Goal: Task Accomplishment & Management: Complete application form

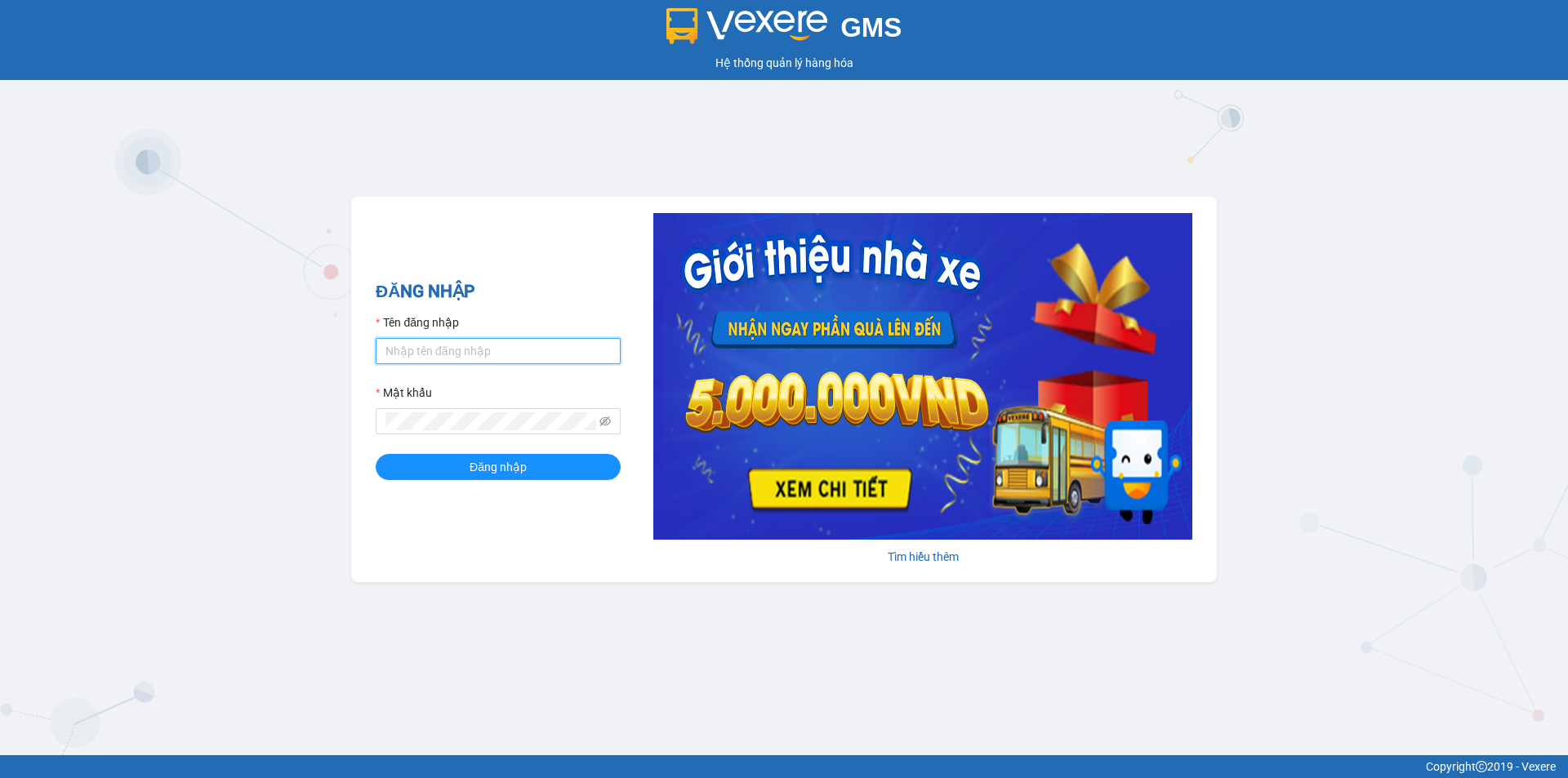
click at [448, 357] on input "Tên đăng nhập" at bounding box center [499, 351] width 245 height 26
type input "hoang.hnqb"
click at [376, 454] on button "Đăng nhập" at bounding box center [499, 468] width 245 height 26
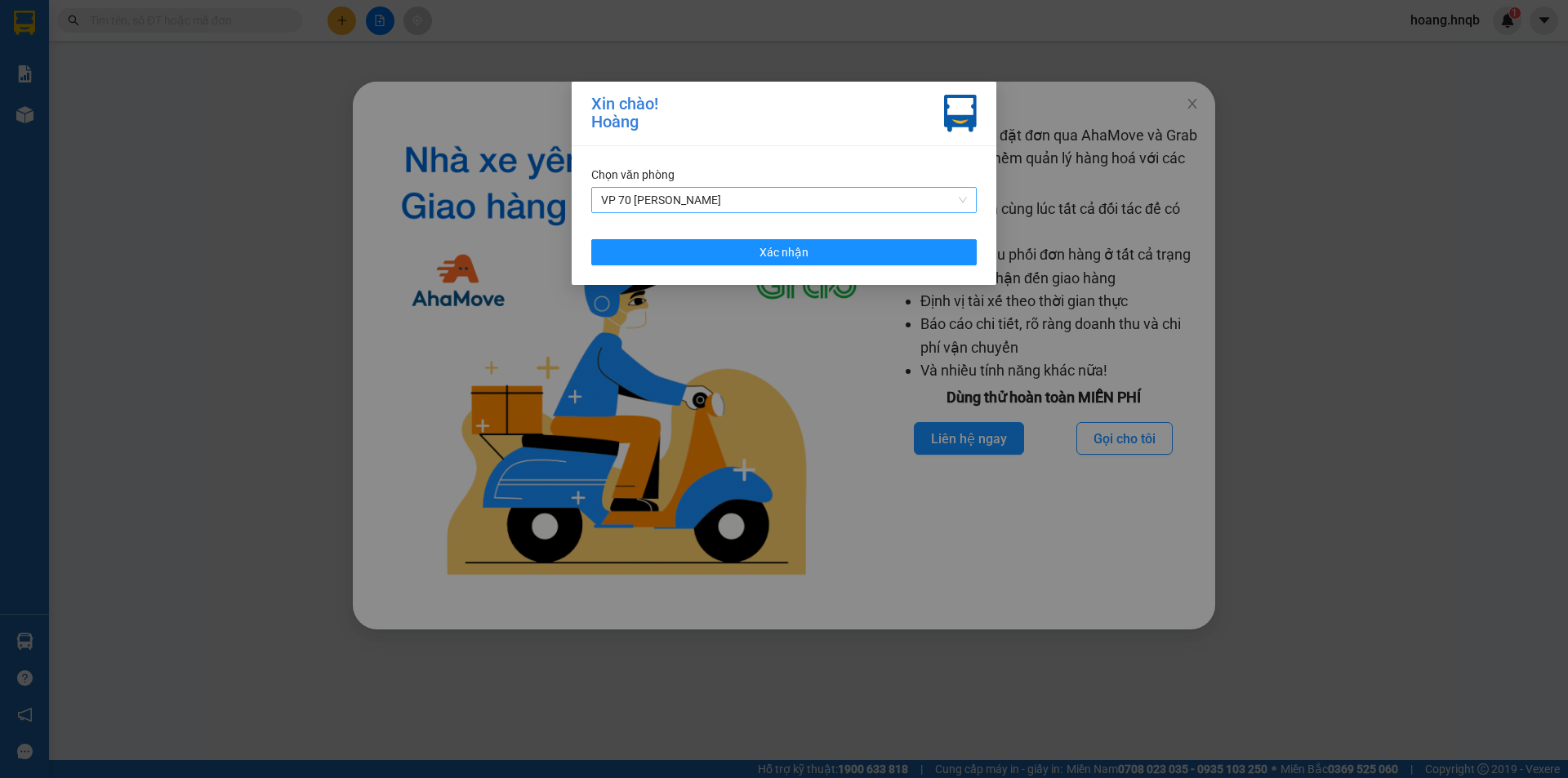
click at [901, 193] on span "VP 70 [PERSON_NAME]" at bounding box center [784, 200] width 366 height 25
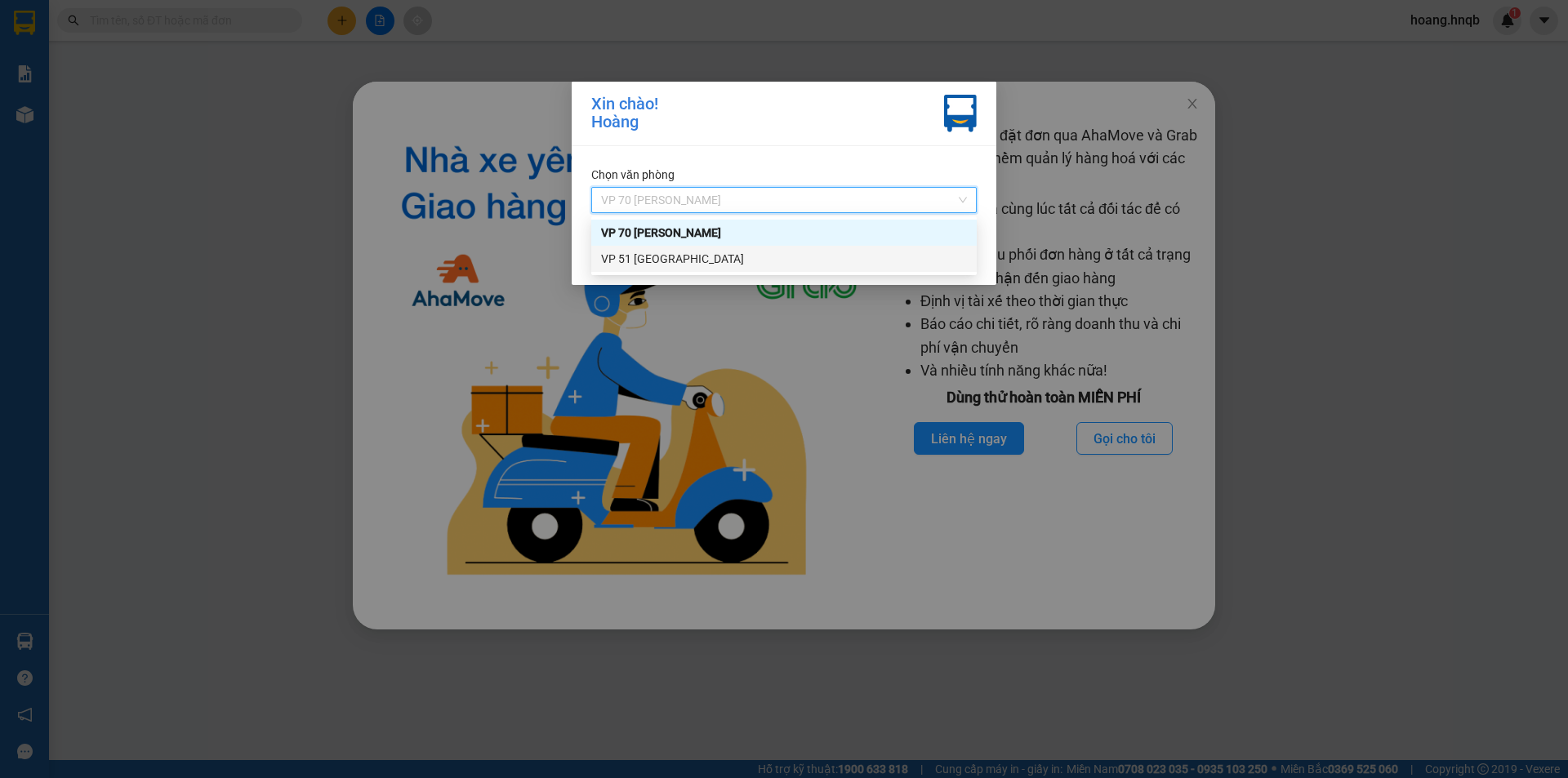
click at [797, 260] on div "VP 51 [GEOGRAPHIC_DATA]" at bounding box center [784, 258] width 366 height 18
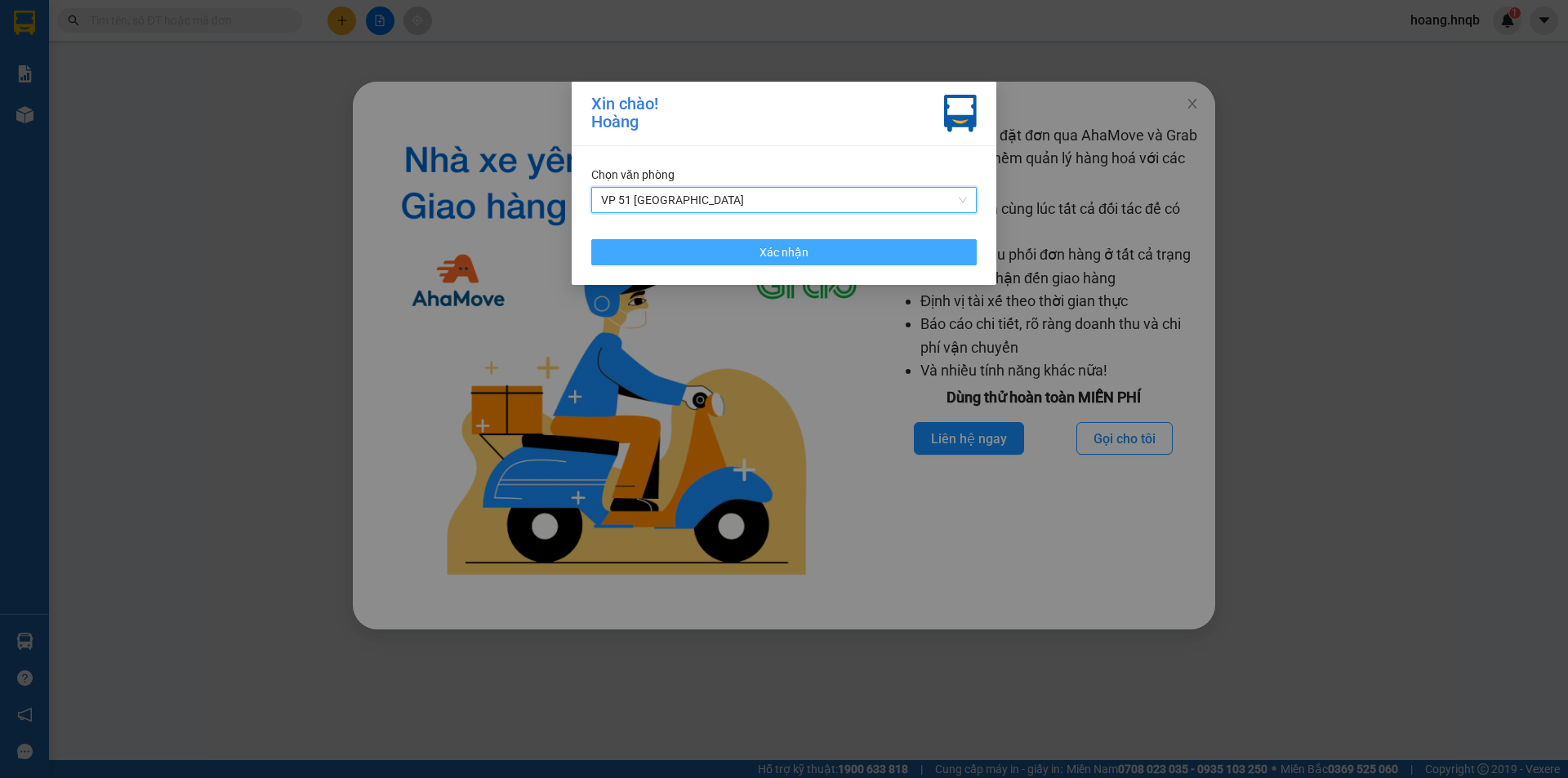
click at [794, 256] on span "Xác nhận" at bounding box center [784, 252] width 49 height 18
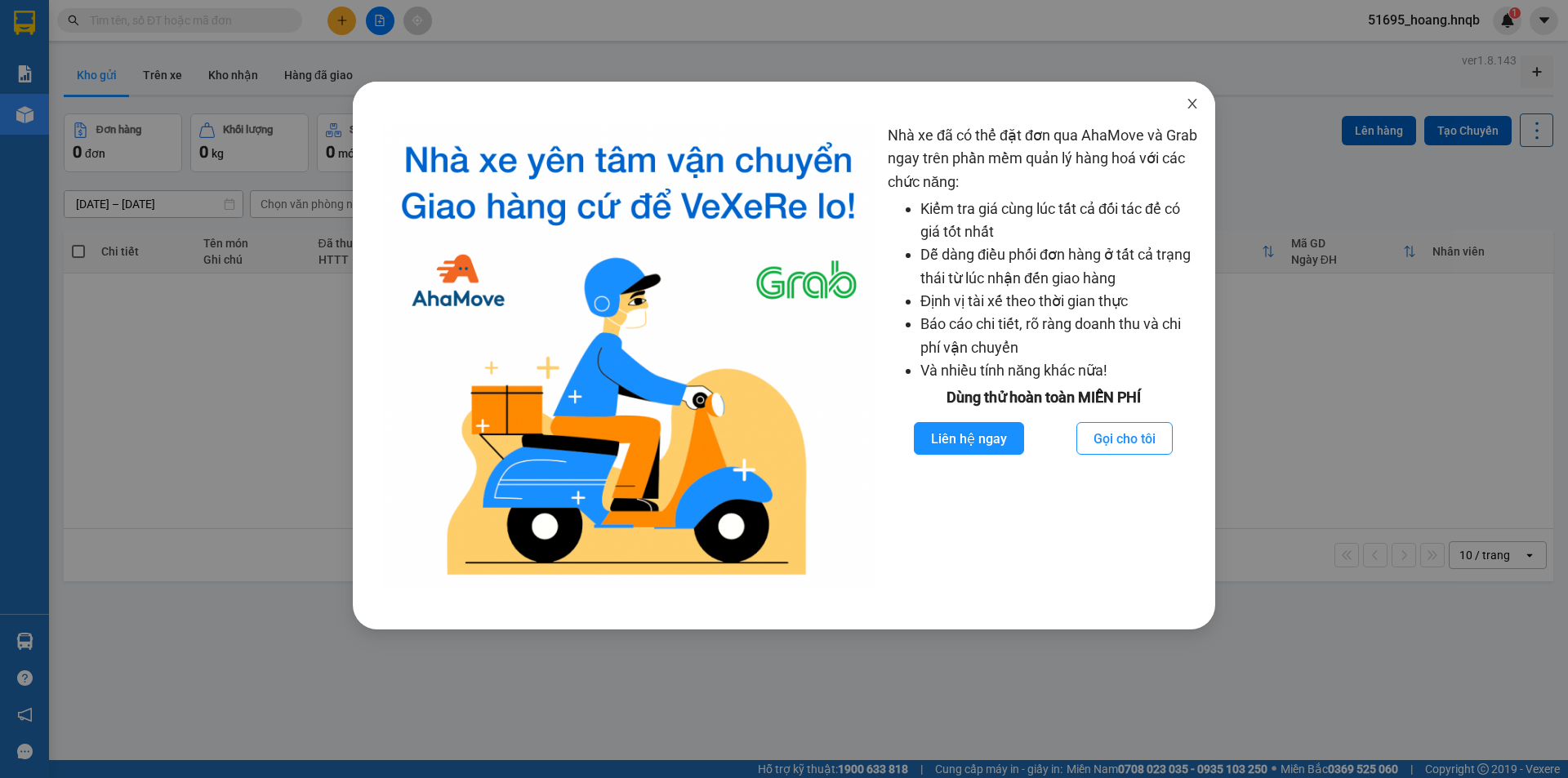
click at [1175, 104] on span "Close" at bounding box center [1193, 105] width 46 height 46
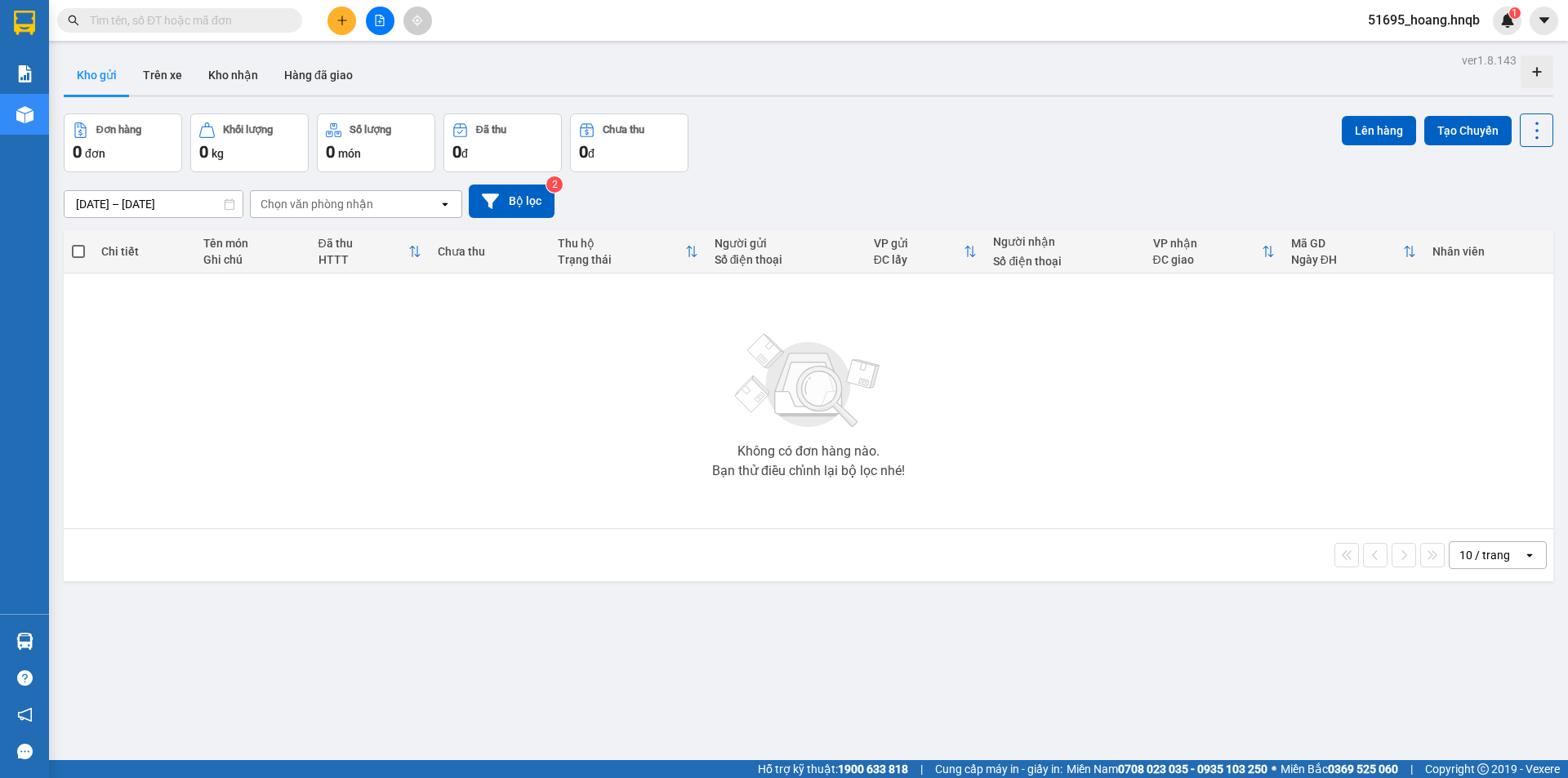
click at [351, 35] on div "Kết quả tìm kiếm ( 0 ) Bộ lọc No Data 51695_hoang.hnqb 1" at bounding box center [784, 20] width 1568 height 41
click at [351, 26] on button at bounding box center [341, 20] width 28 height 28
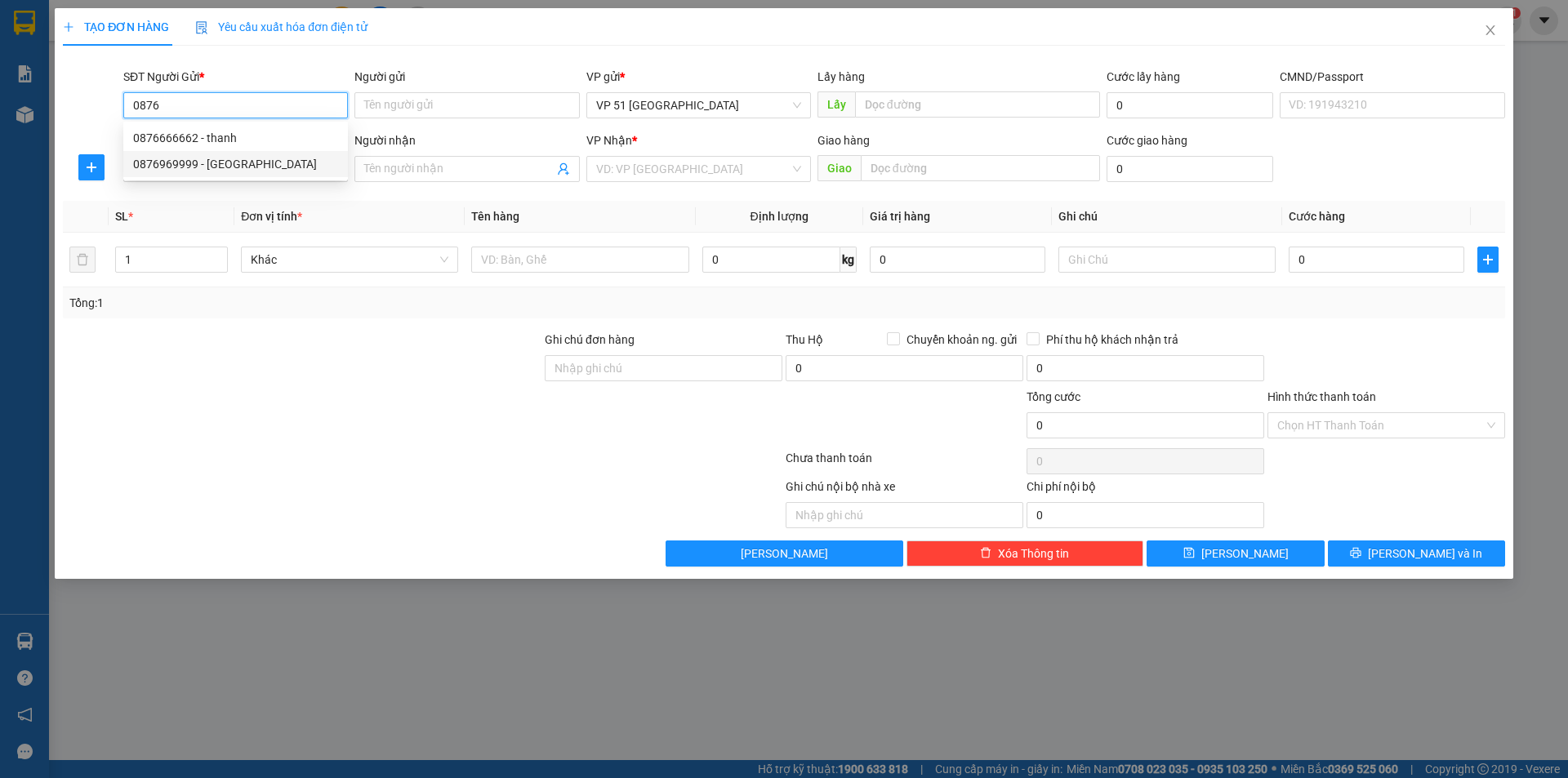
click at [241, 160] on div "0876969999 - [GEOGRAPHIC_DATA]" at bounding box center [236, 164] width 205 height 18
type input "0876969999"
type input "anh sơn"
type input "tại vp"
type input "0876969999"
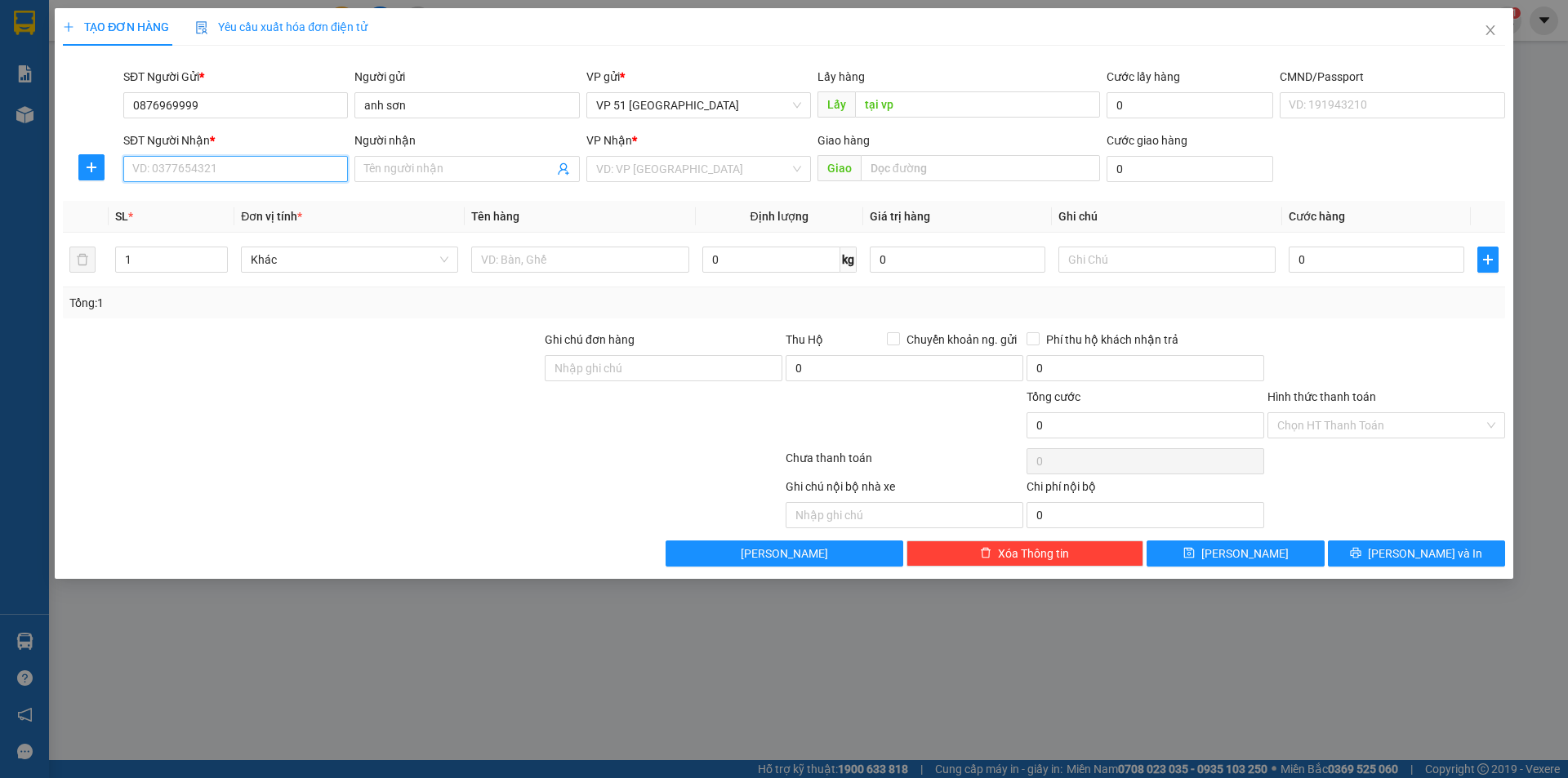
click at [241, 160] on input "SĐT Người Nhận *" at bounding box center [236, 169] width 225 height 26
click at [224, 203] on div "0876969999 - [GEOGRAPHIC_DATA]" at bounding box center [236, 201] width 205 height 18
type input "0876969999"
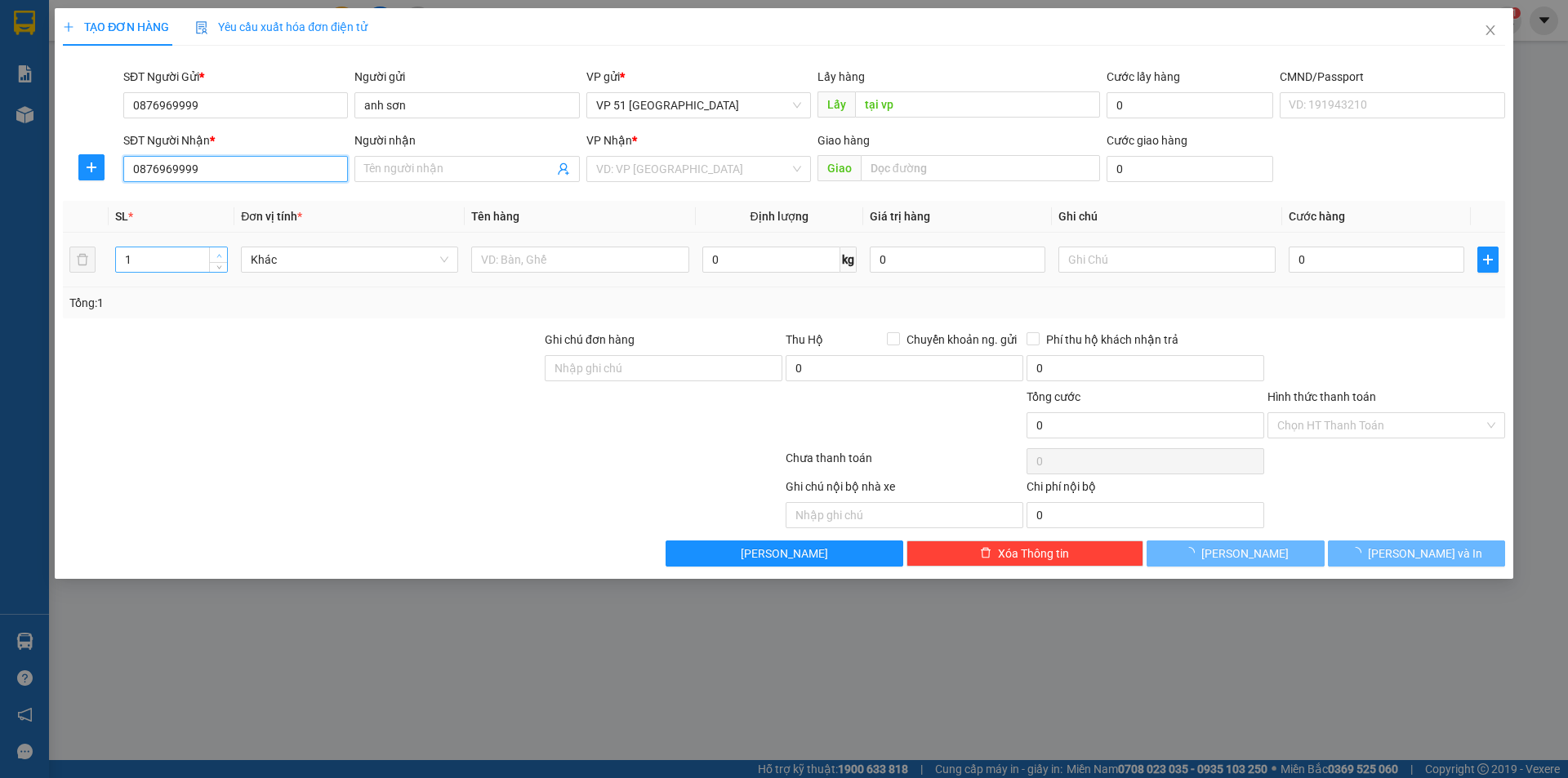
type input "anh sơn"
type input "vp ba don"
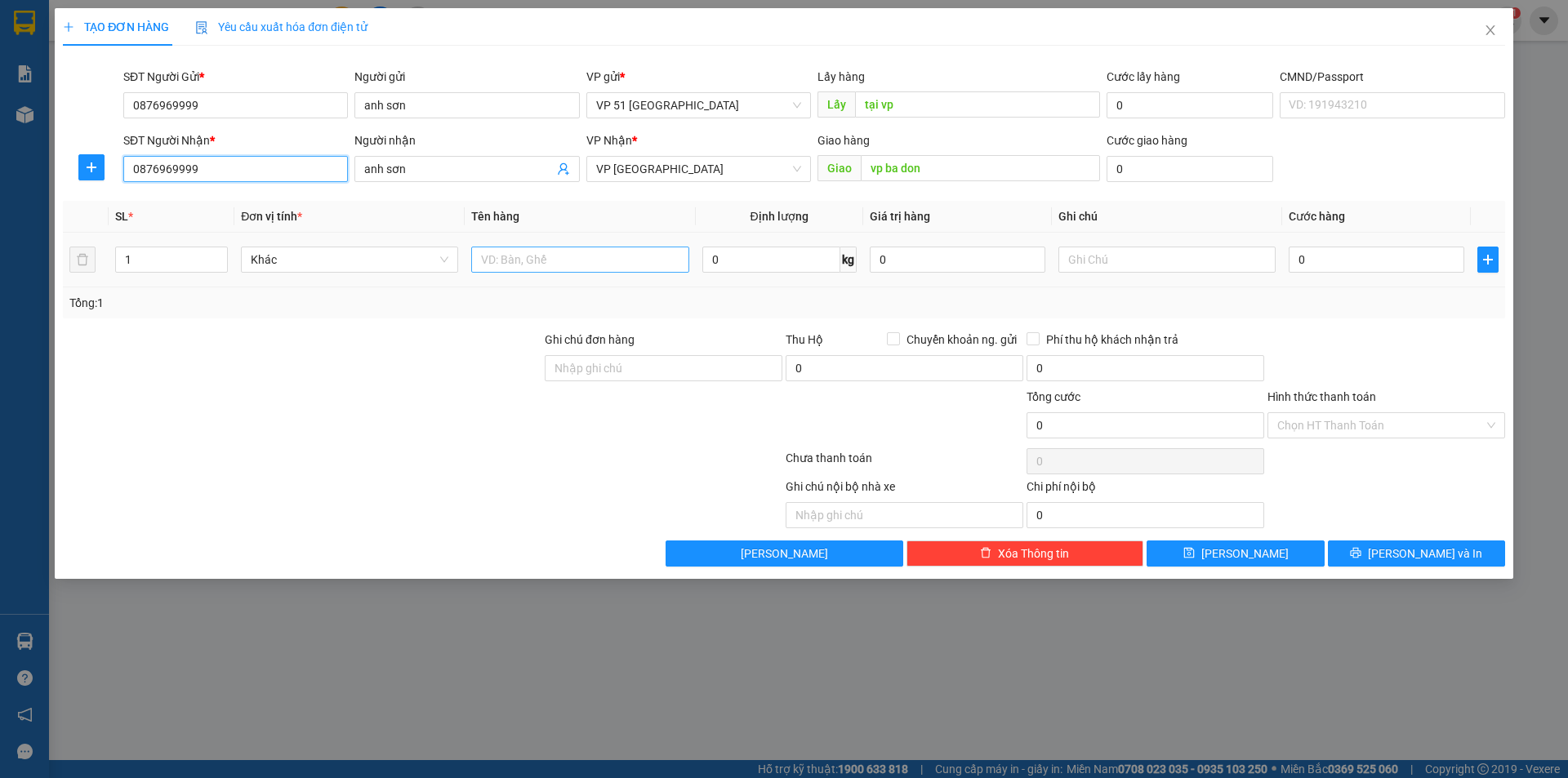
type input "0876969999"
click at [570, 259] on input "text" at bounding box center [580, 260] width 217 height 26
type input "phu [PERSON_NAME]"
click at [1318, 249] on input "0" at bounding box center [1377, 260] width 176 height 26
type input "3"
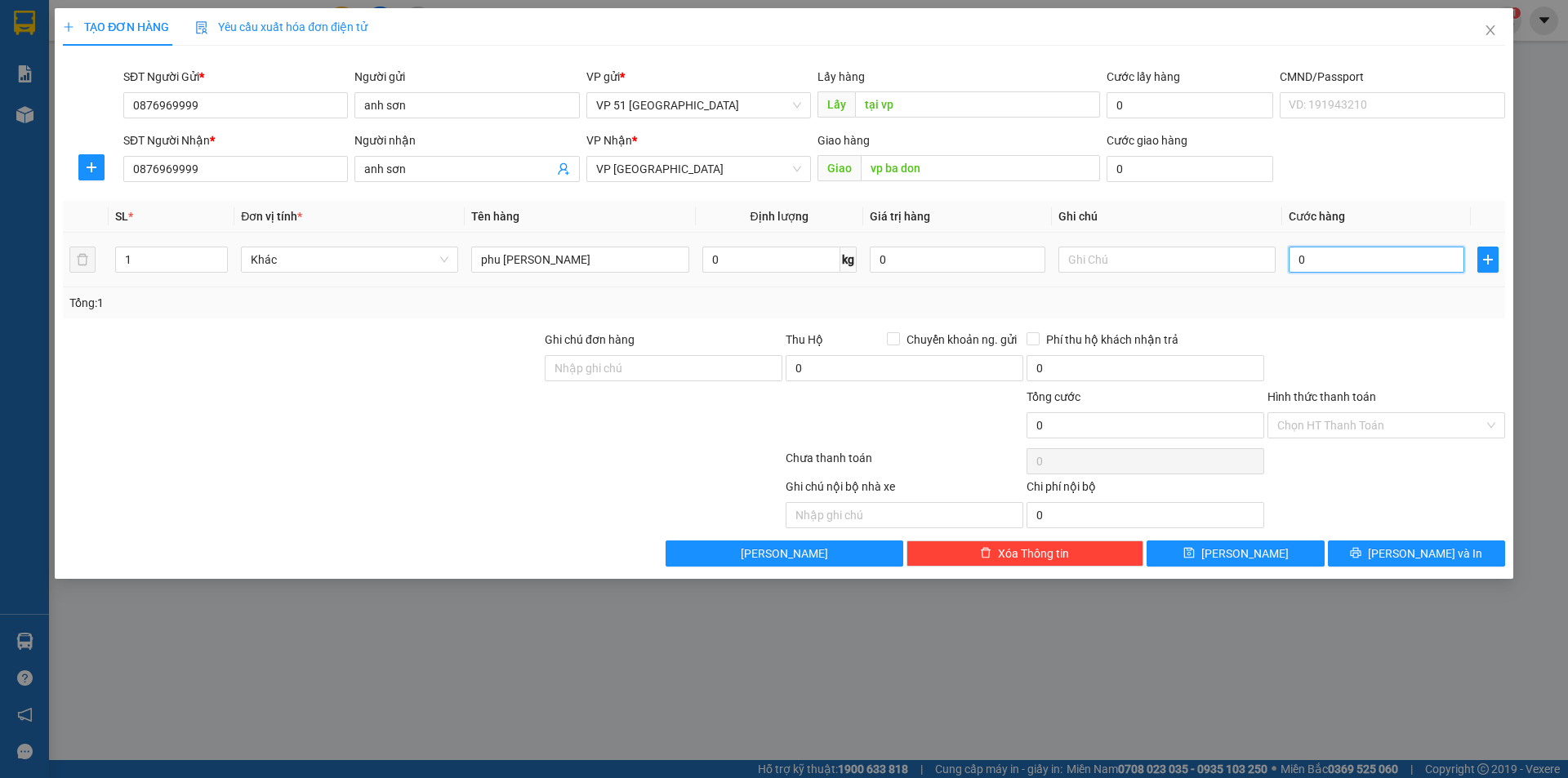
type input "3"
type input "30"
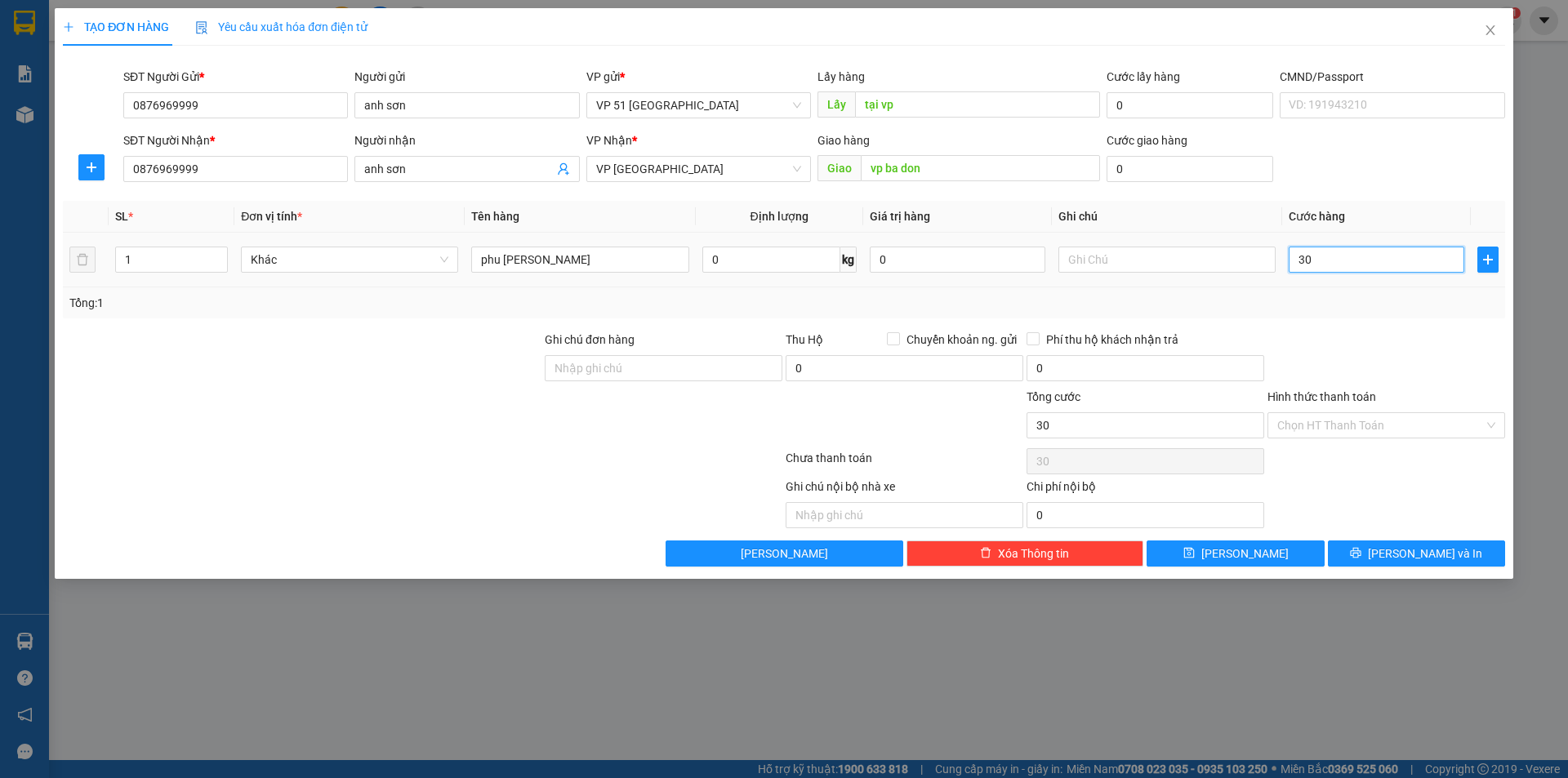
type input "300"
type input "3.000"
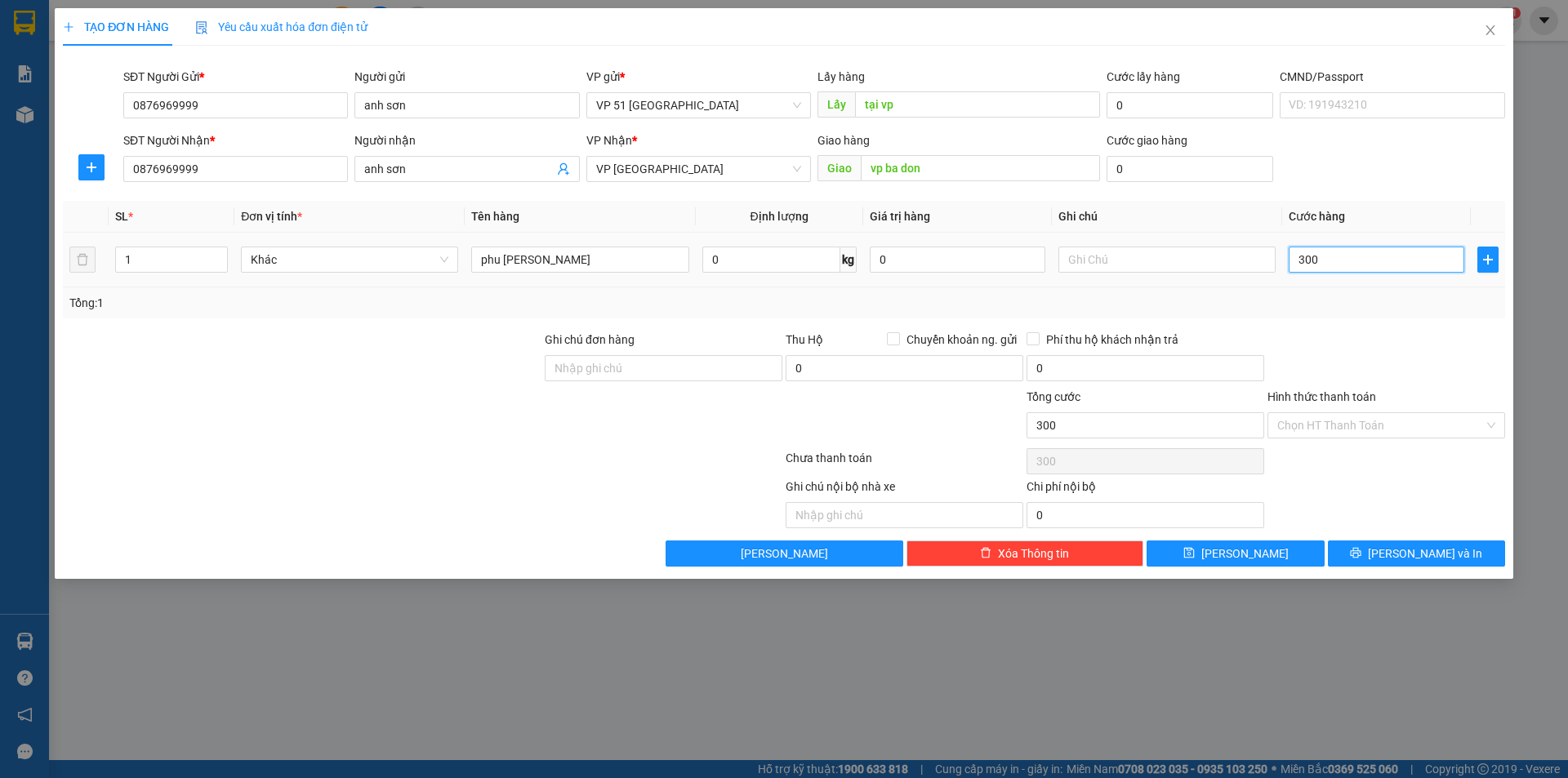
type input "3.000"
type input "30.000"
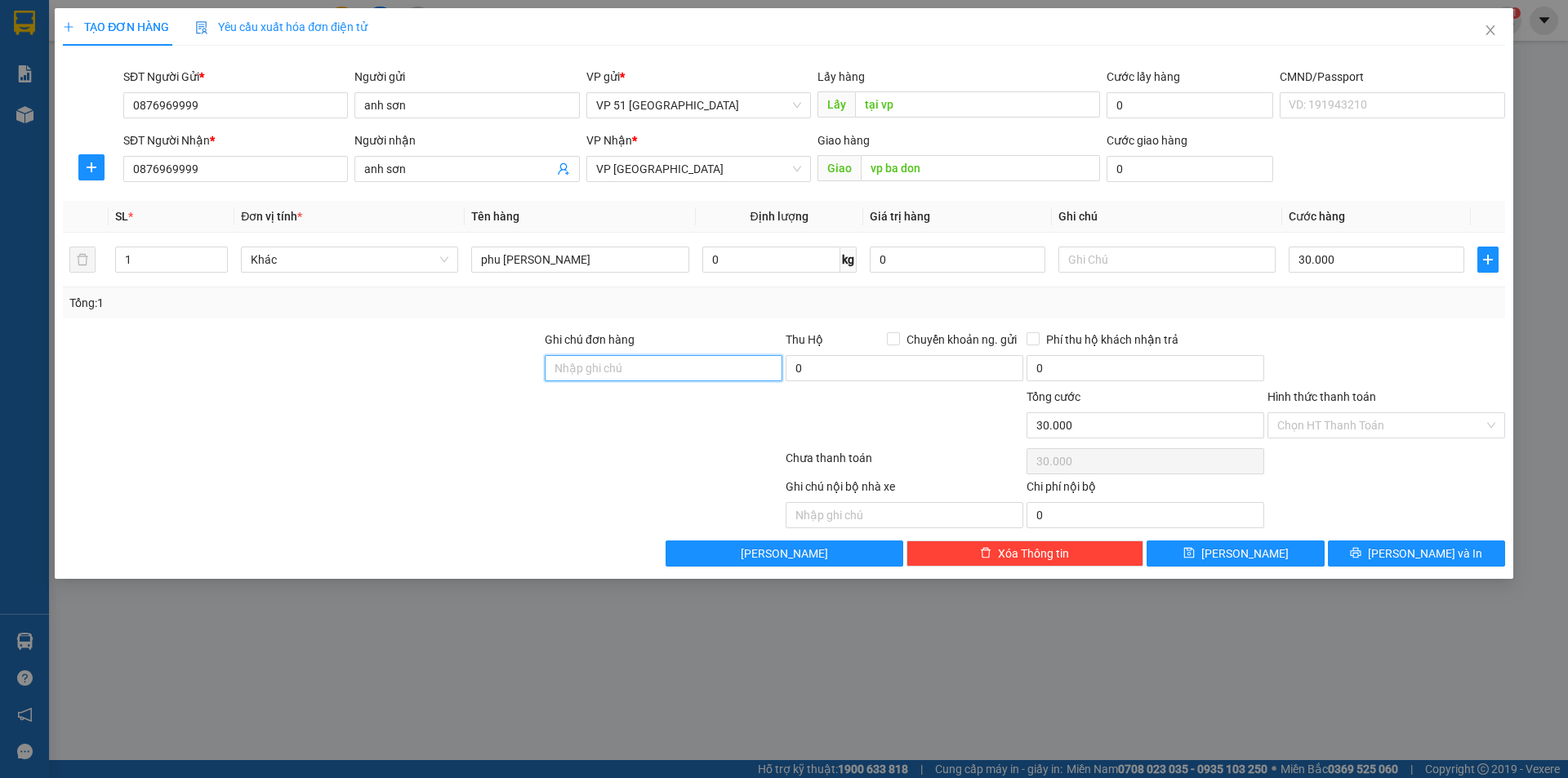
drag, startPoint x: 575, startPoint y: 356, endPoint x: 576, endPoint y: 369, distance: 13.0
click at [575, 357] on input "Ghi chú đơn hàng" at bounding box center [663, 369] width 237 height 26
type input "Chưa thanh toán cước"
click at [1339, 269] on input "30.000" at bounding box center [1377, 260] width 176 height 26
type input "4"
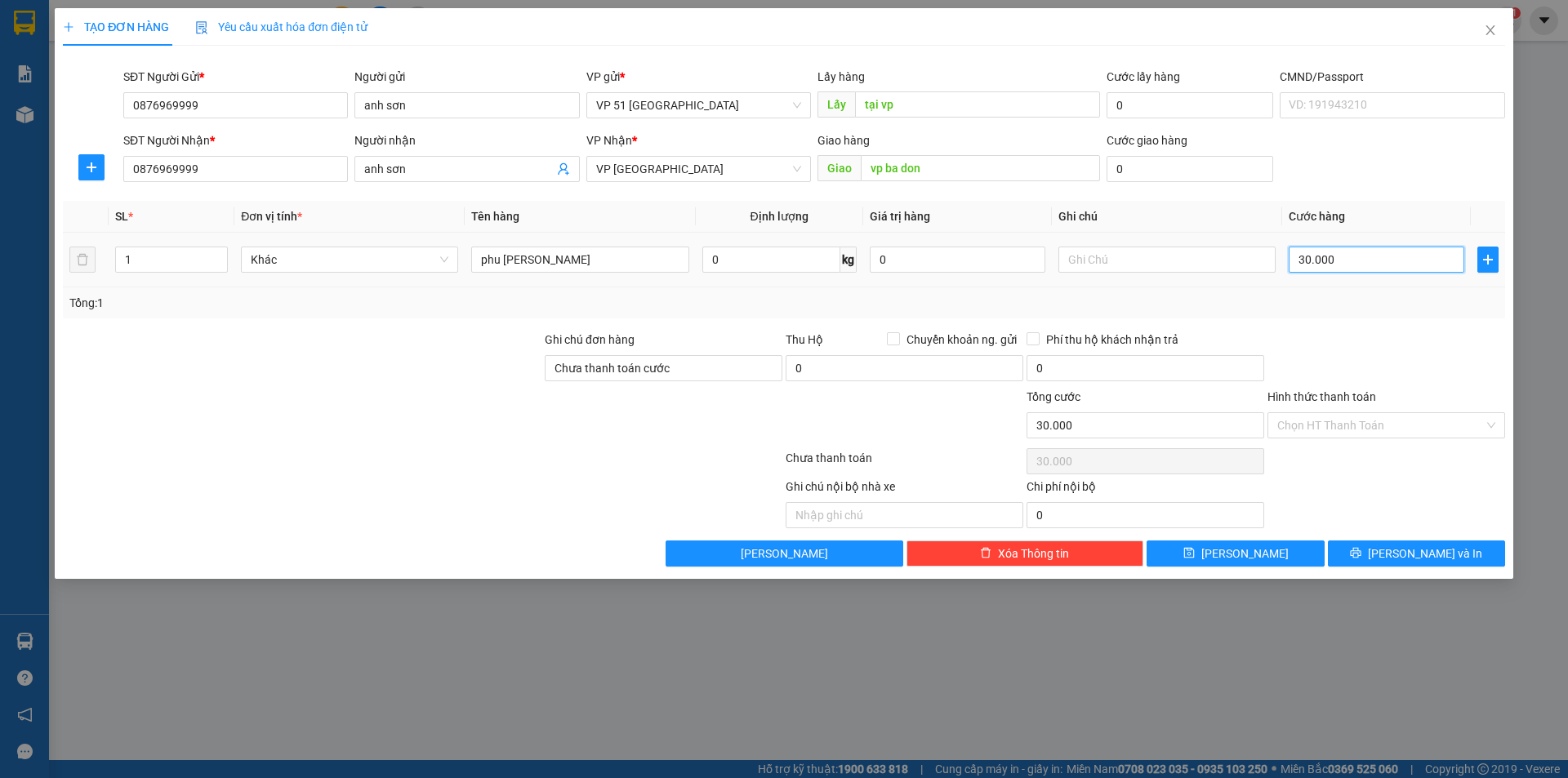
type input "4"
type input "40"
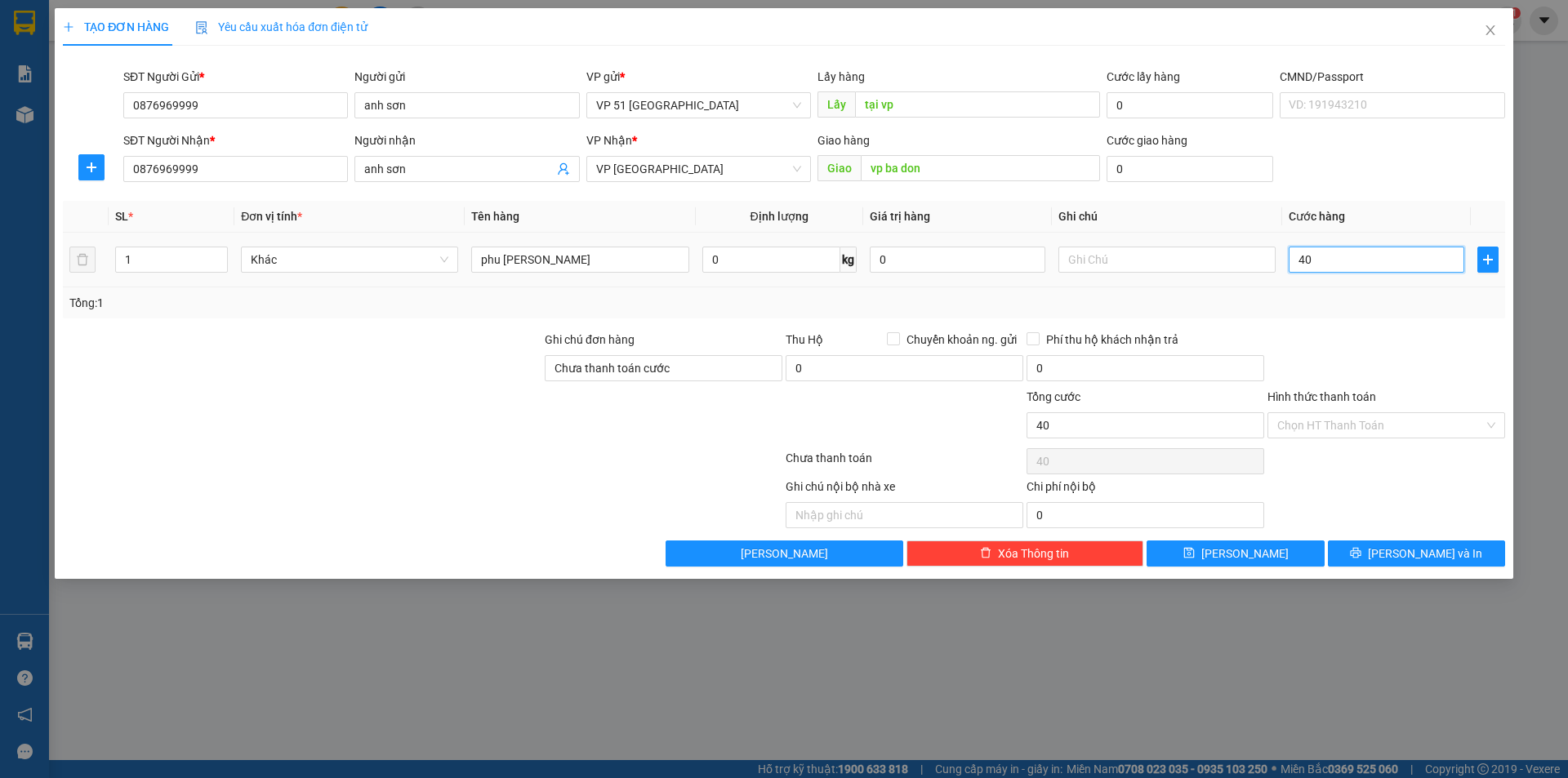
type input "400"
type input "4.000"
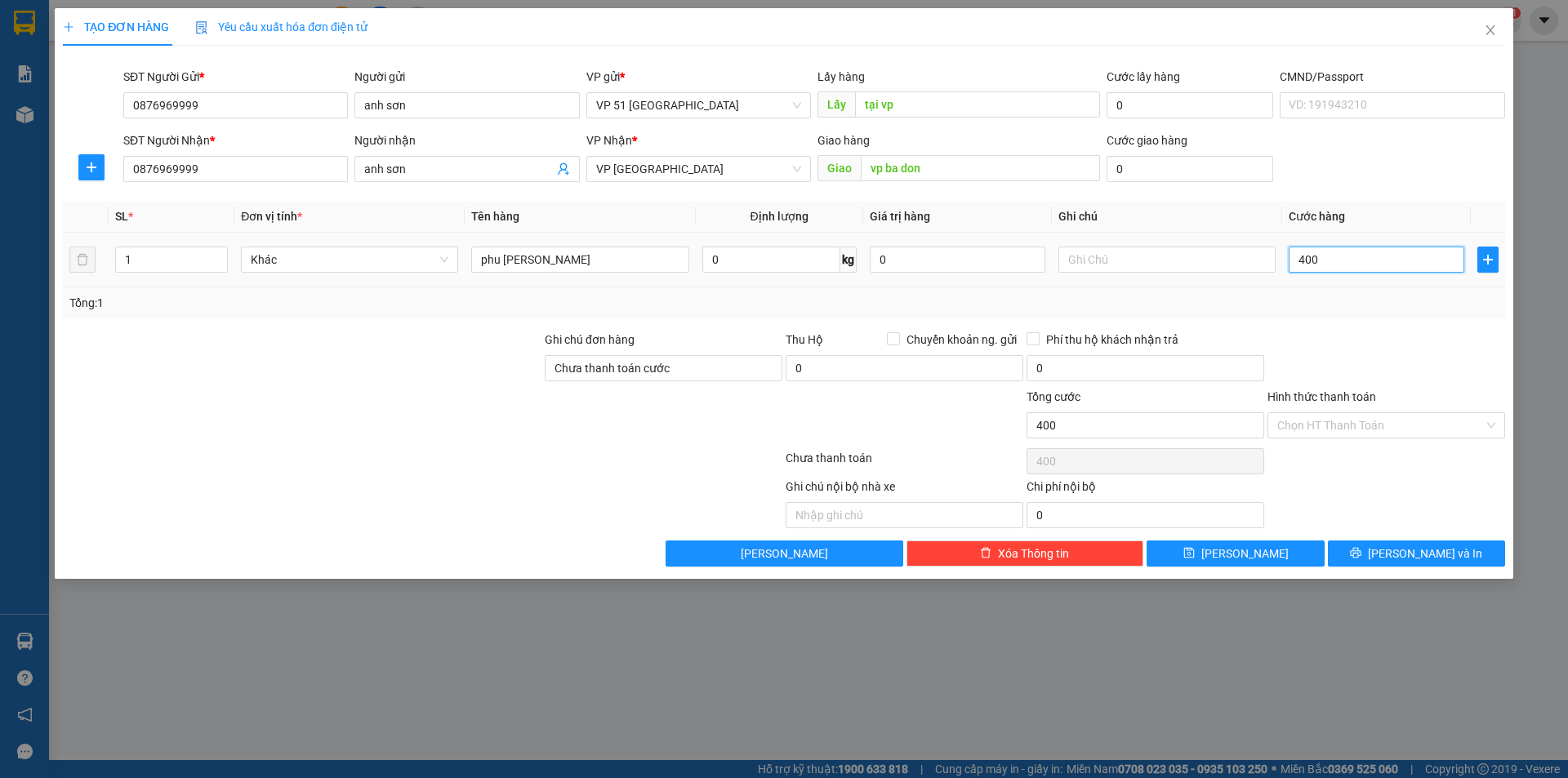
type input "4.000"
type input "40.000"
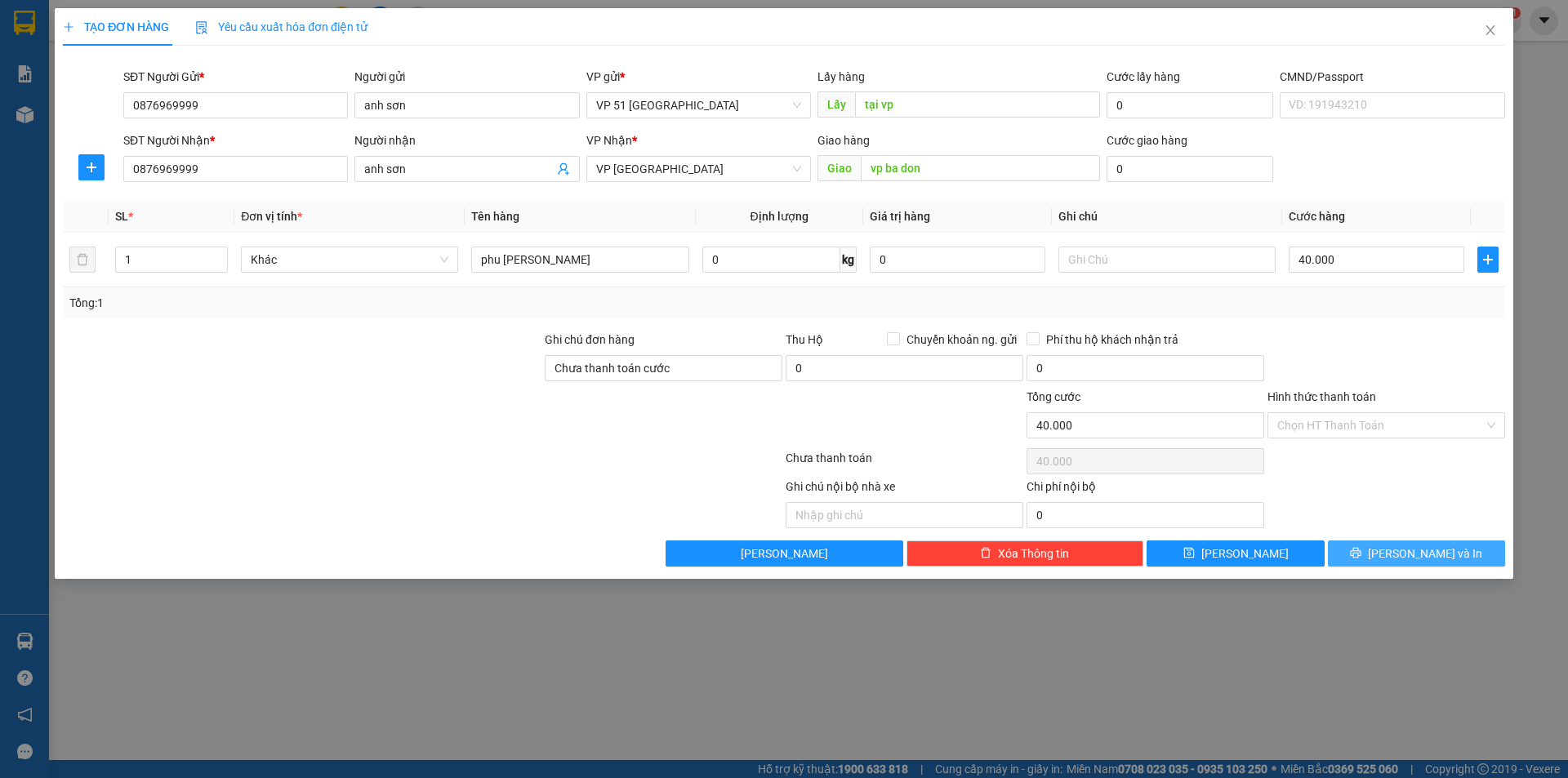
click at [1362, 548] on icon "printer" at bounding box center [1356, 553] width 11 height 11
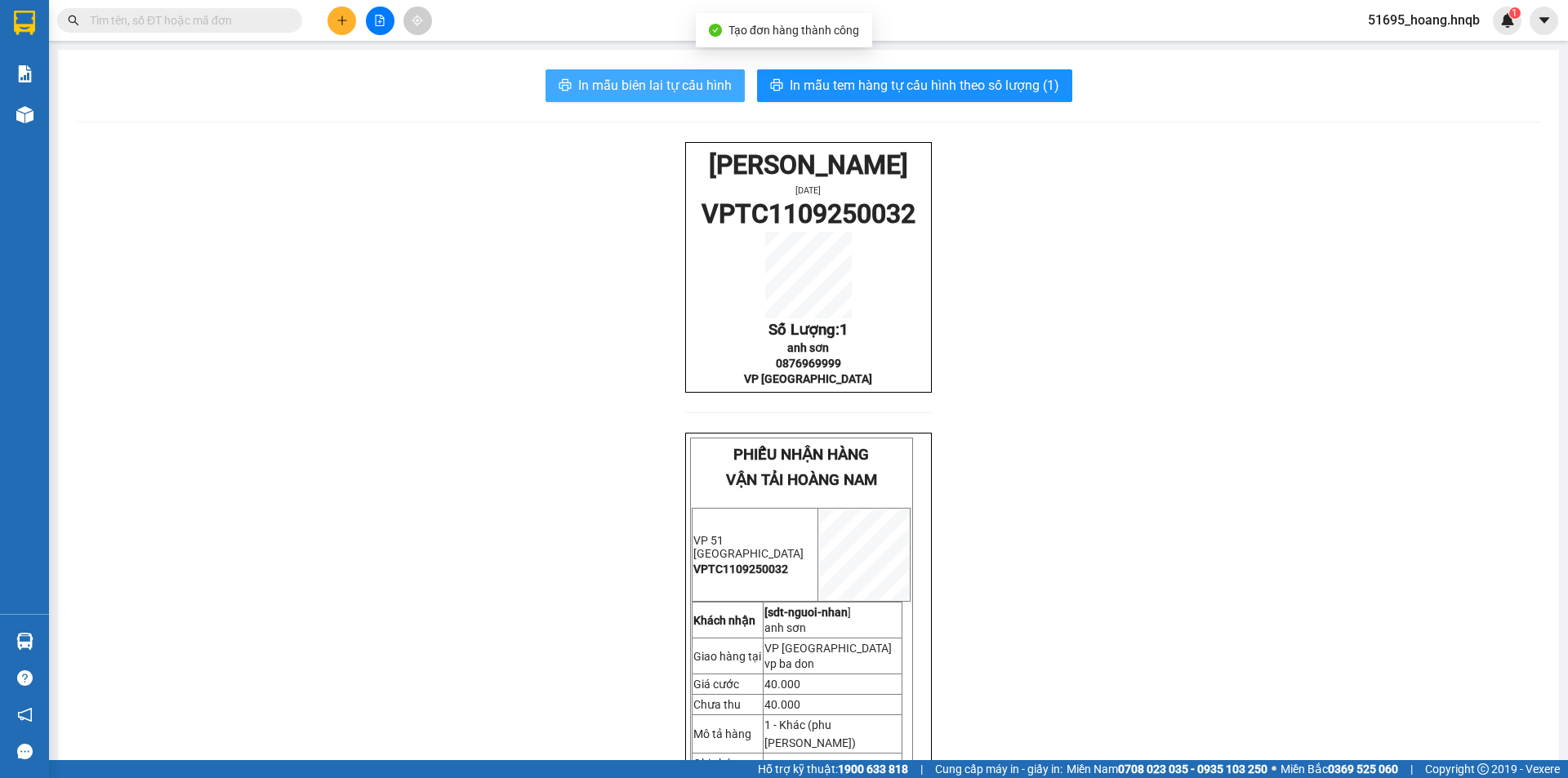
click at [634, 82] on span "In mẫu biên lai tự cấu hình" at bounding box center [655, 85] width 154 height 20
